Goal: Information Seeking & Learning: Find contact information

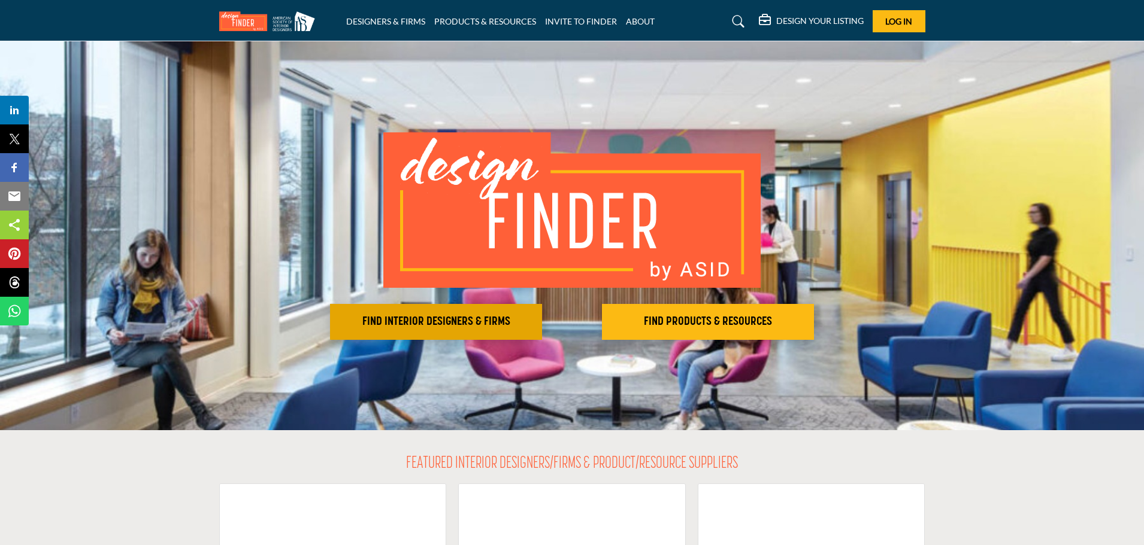
click at [451, 323] on h2 "FIND INTERIOR DESIGNERS & FIRMS" at bounding box center [435, 322] width 205 height 14
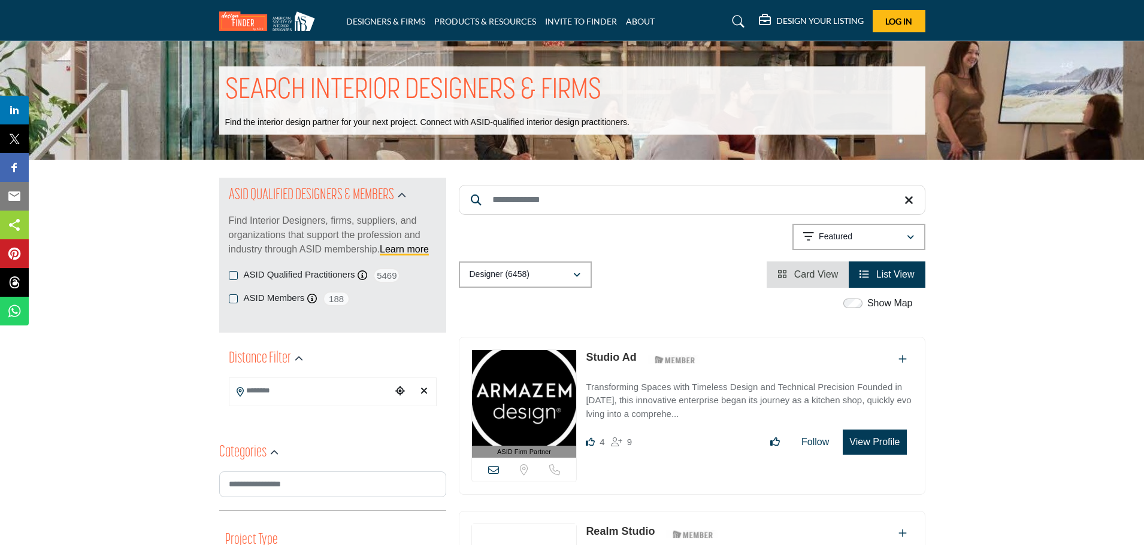
click at [893, 445] on button "View Profile" at bounding box center [873, 442] width 63 height 25
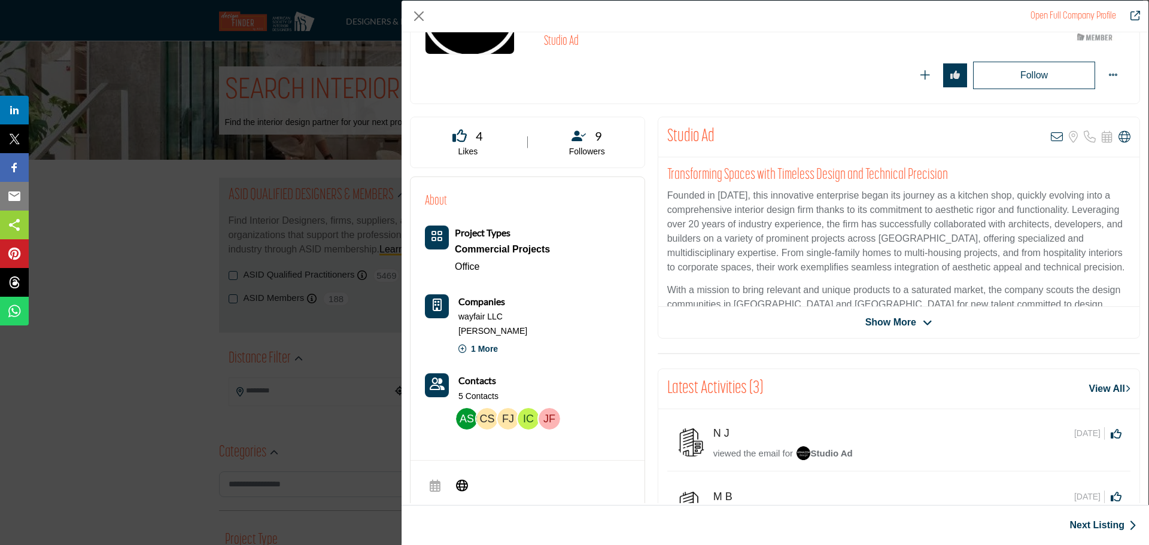
scroll to position [120, 0]
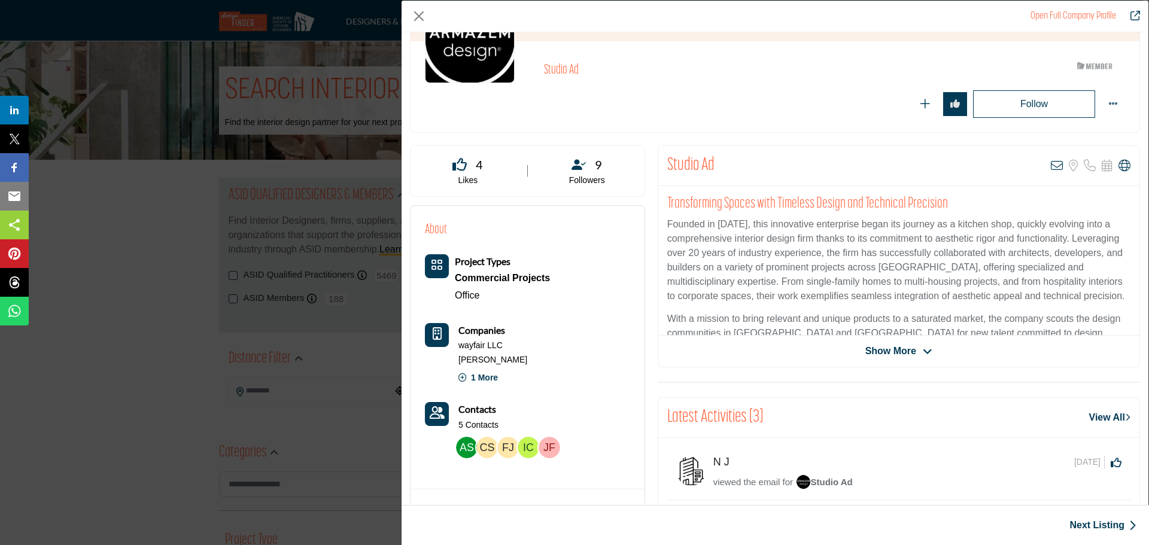
click at [464, 450] on img "Company Data Modal" at bounding box center [467, 448] width 22 height 22
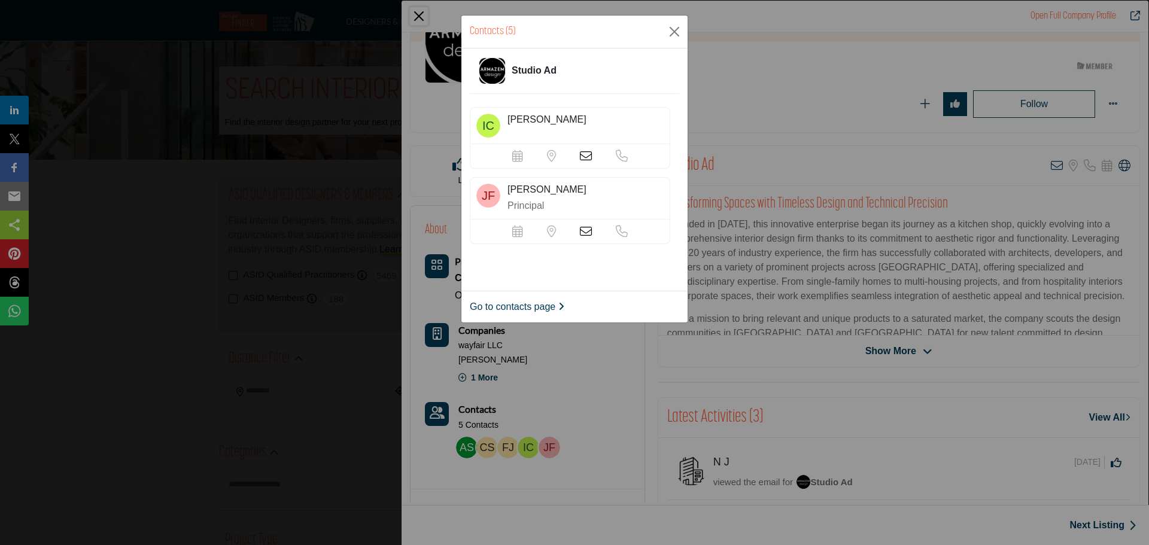
scroll to position [217, 0]
click at [583, 233] on icon at bounding box center [586, 231] width 12 height 12
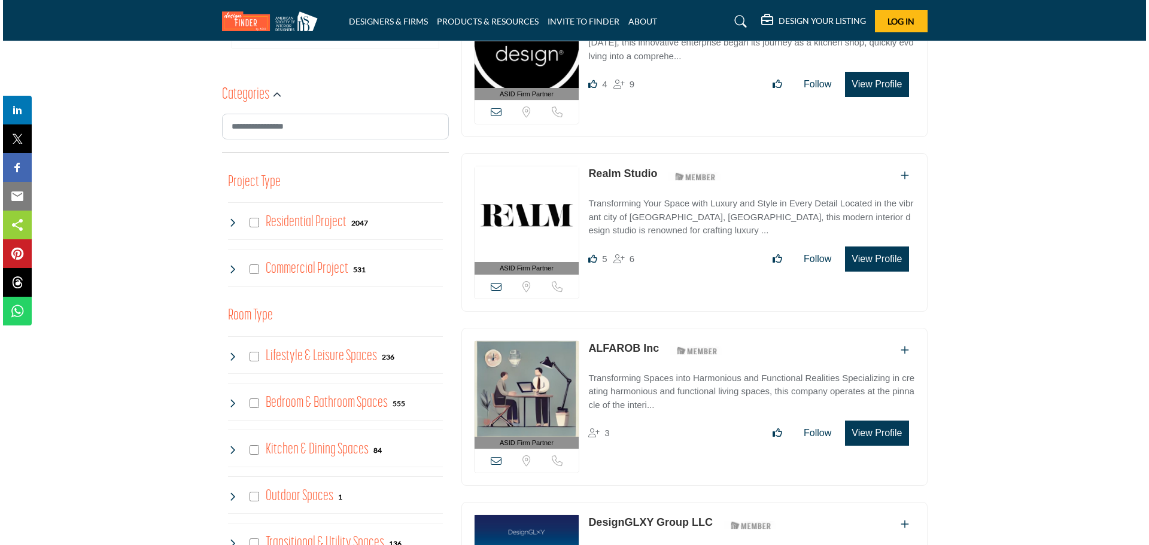
scroll to position [419, 0]
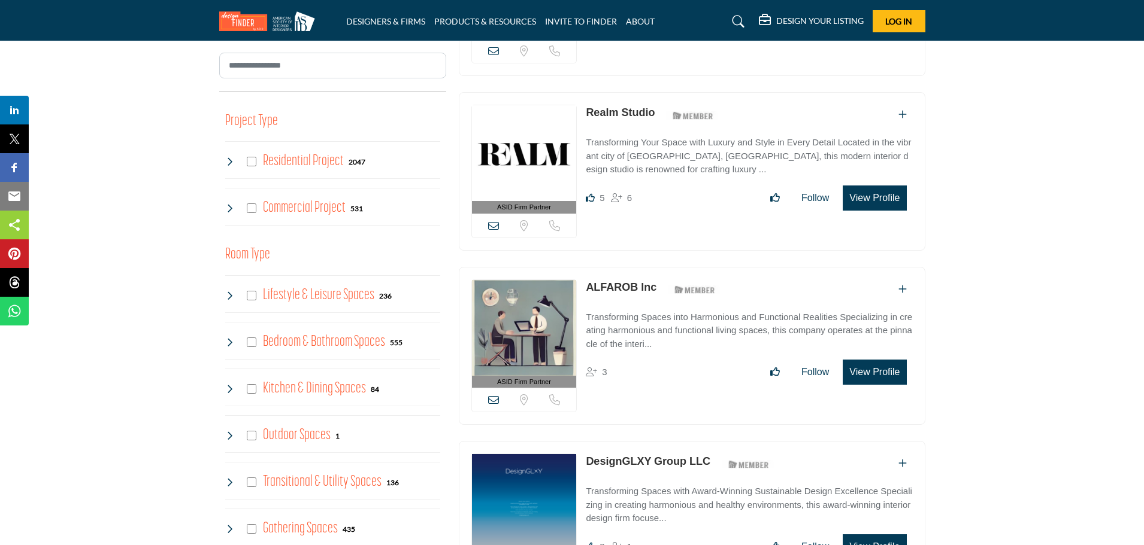
click at [890, 368] on button "View Profile" at bounding box center [873, 372] width 63 height 25
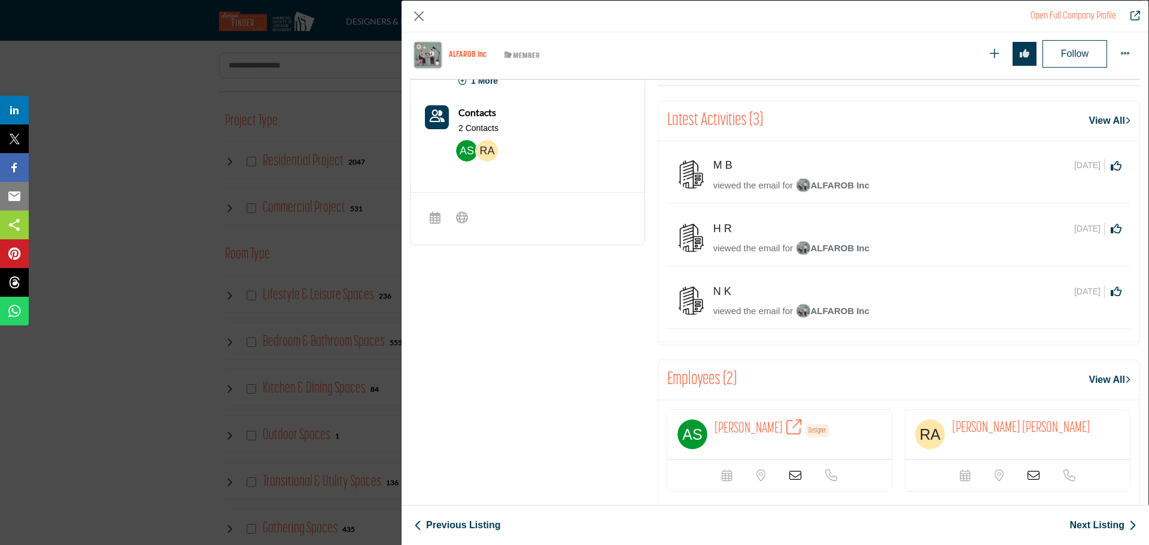
scroll to position [468, 0]
click at [691, 428] on img "Company Data Modal" at bounding box center [693, 432] width 30 height 30
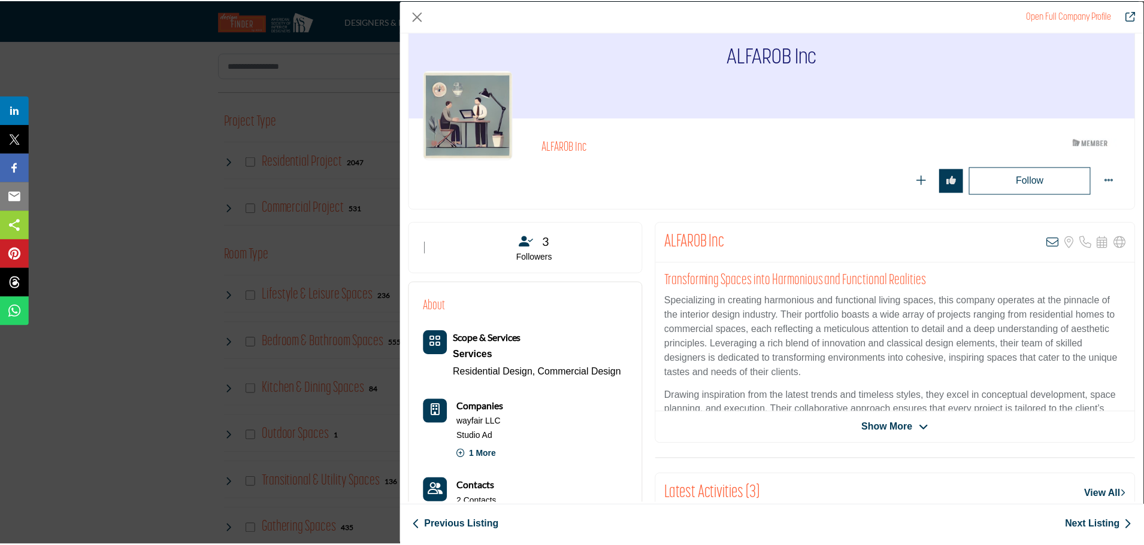
scroll to position [0, 0]
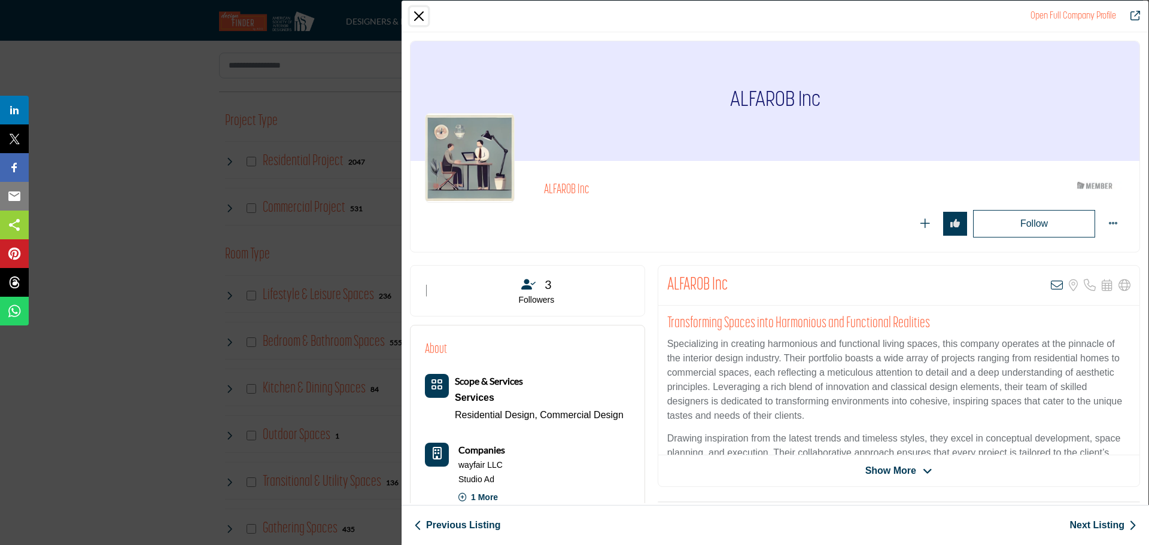
click at [420, 16] on button "Close" at bounding box center [419, 16] width 18 height 18
